Goal: Information Seeking & Learning: Learn about a topic

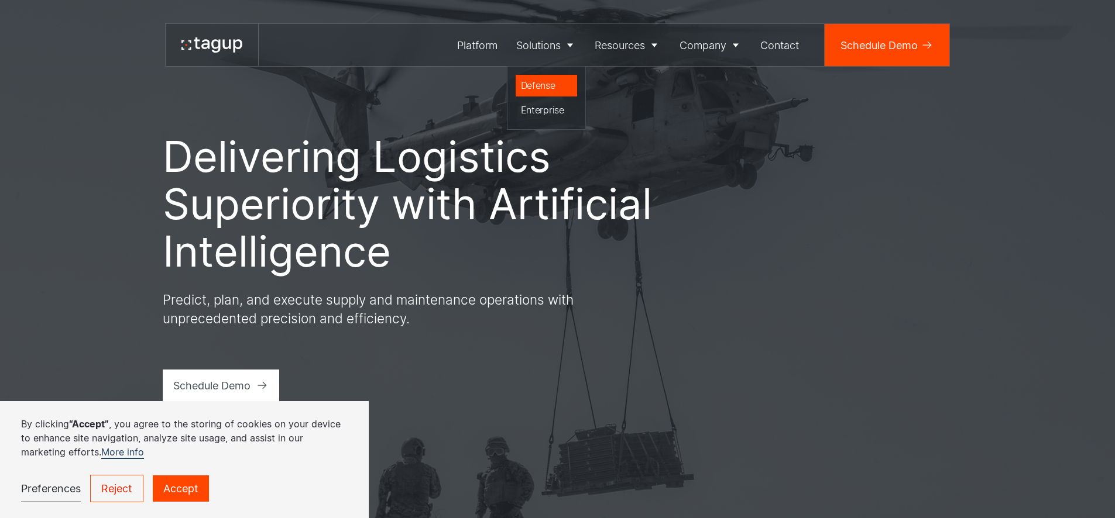
click at [540, 87] on div "Defense" at bounding box center [546, 85] width 51 height 14
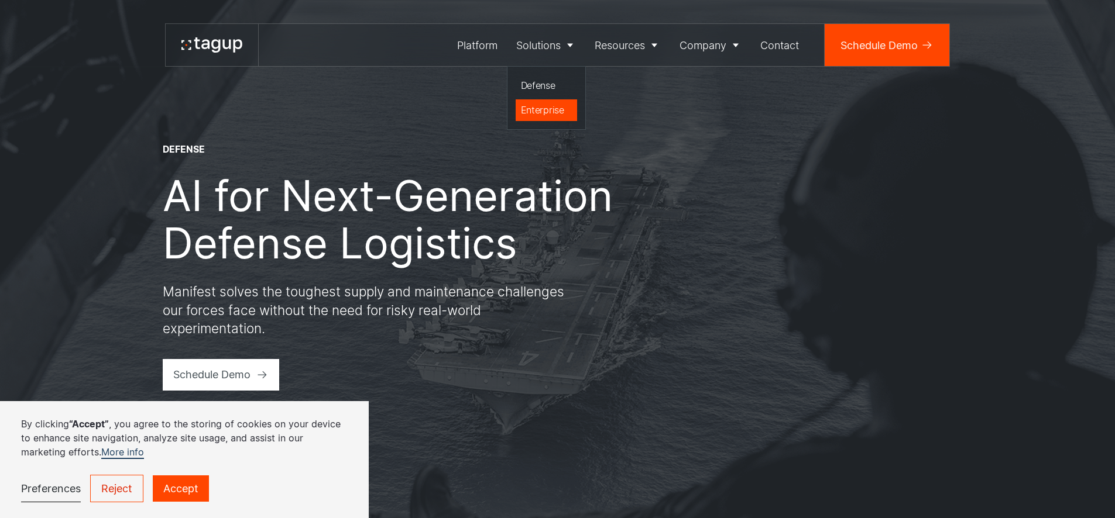
click at [537, 109] on div "Enterprise" at bounding box center [546, 110] width 51 height 14
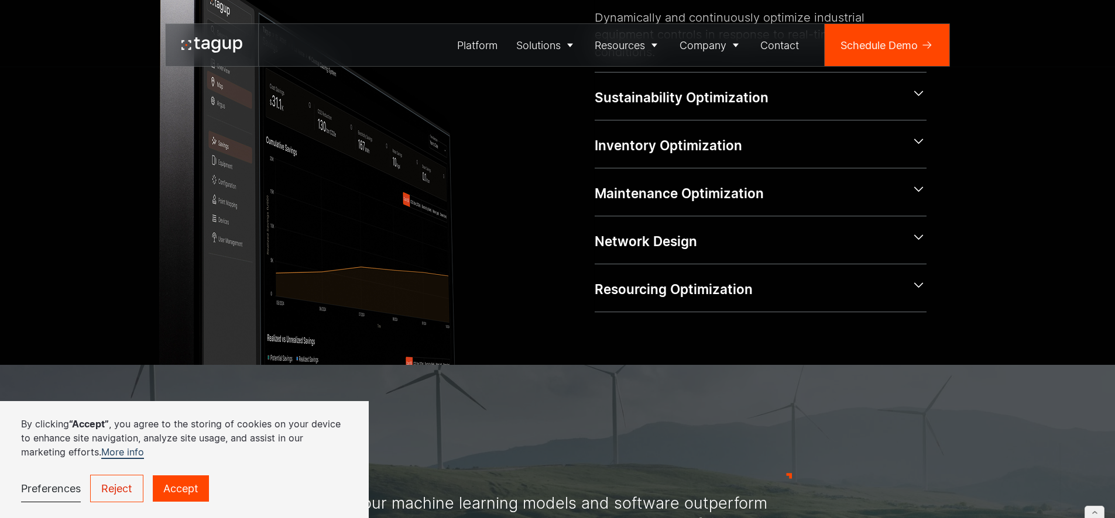
scroll to position [542, 0]
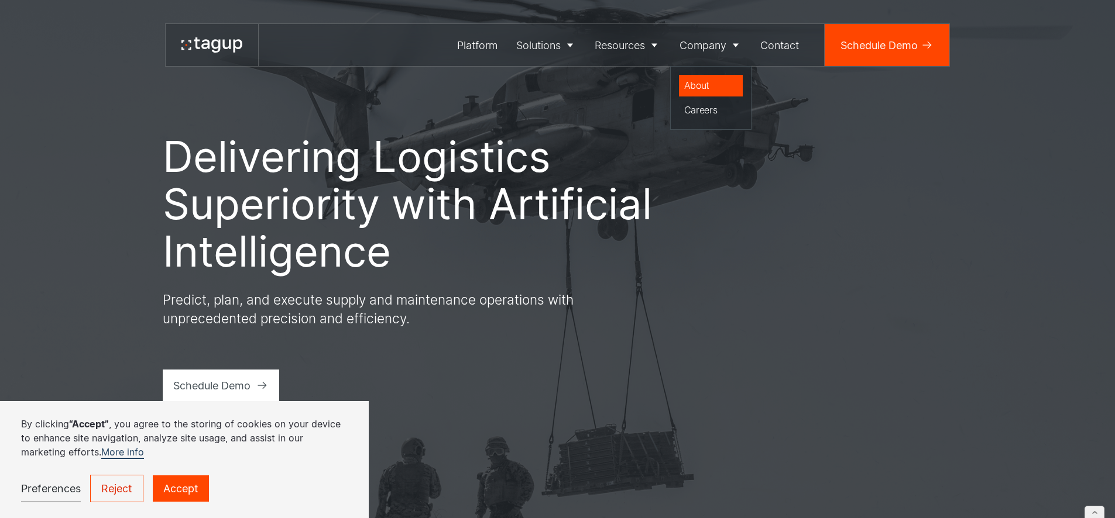
click at [704, 87] on div "About" at bounding box center [711, 85] width 54 height 14
